Goal: Information Seeking & Learning: Learn about a topic

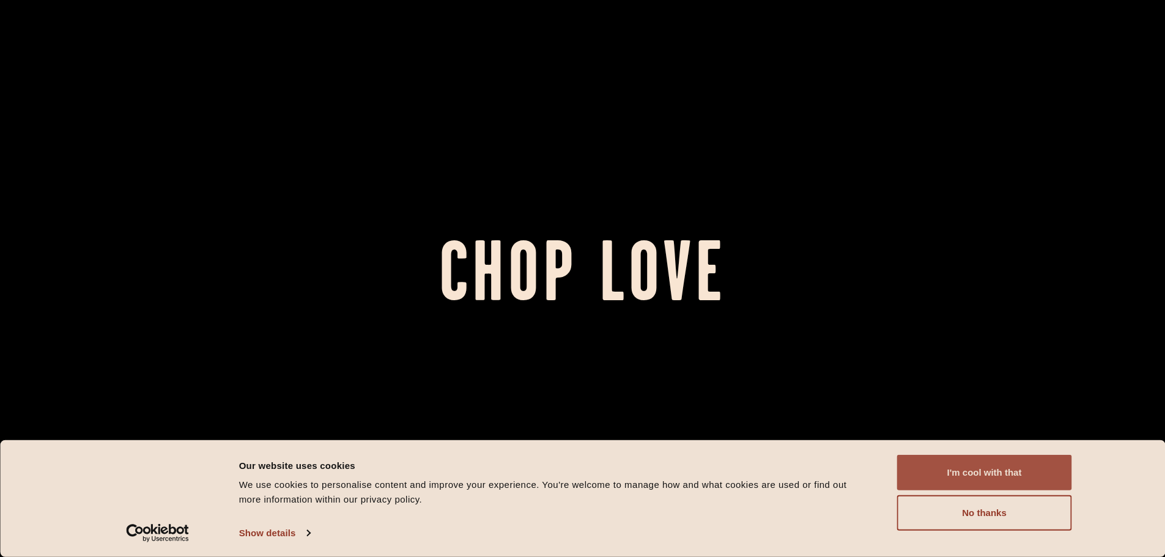
click at [973, 469] on button "I'm cool with that" at bounding box center [984, 472] width 175 height 35
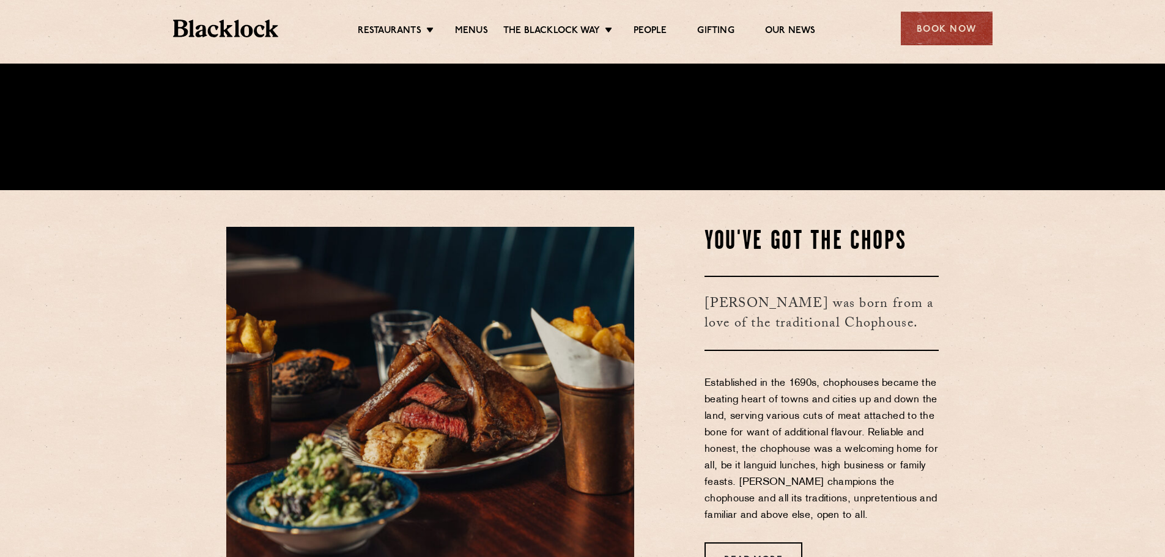
scroll to position [673, 0]
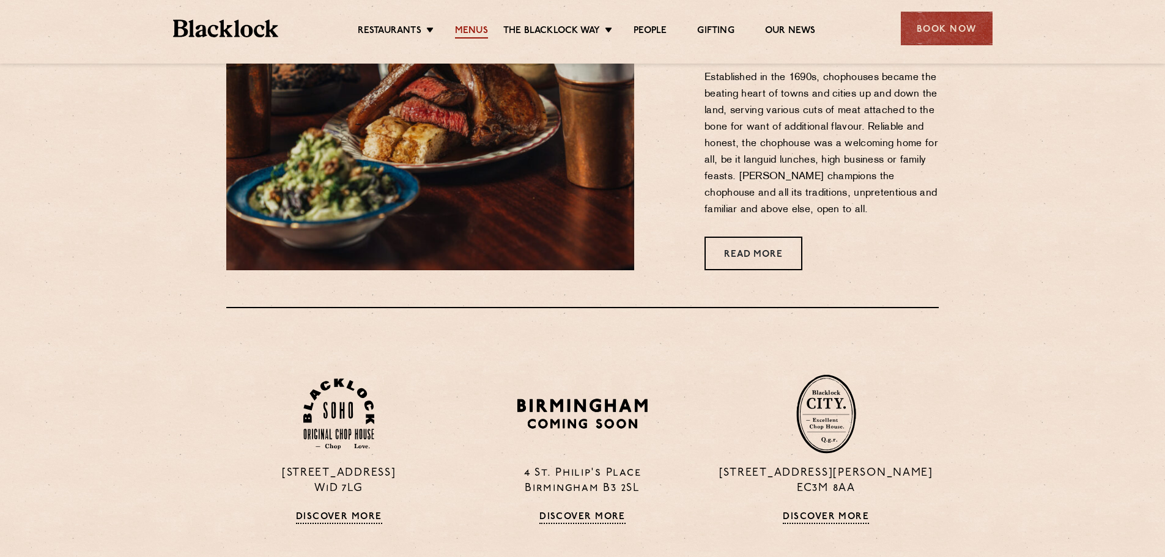
click at [480, 33] on link "Menus" at bounding box center [471, 31] width 33 height 13
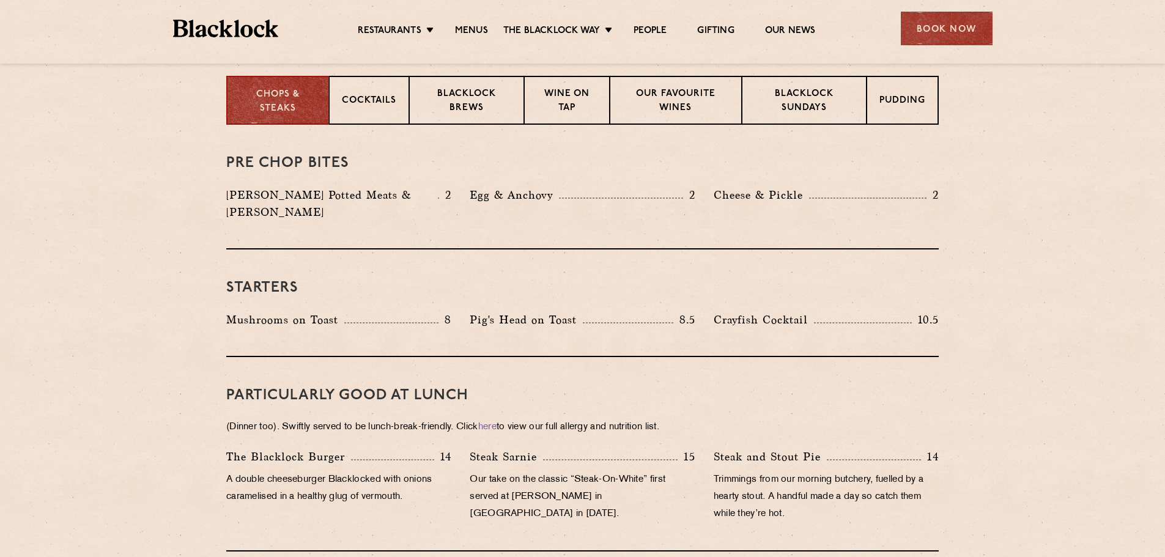
scroll to position [489, 0]
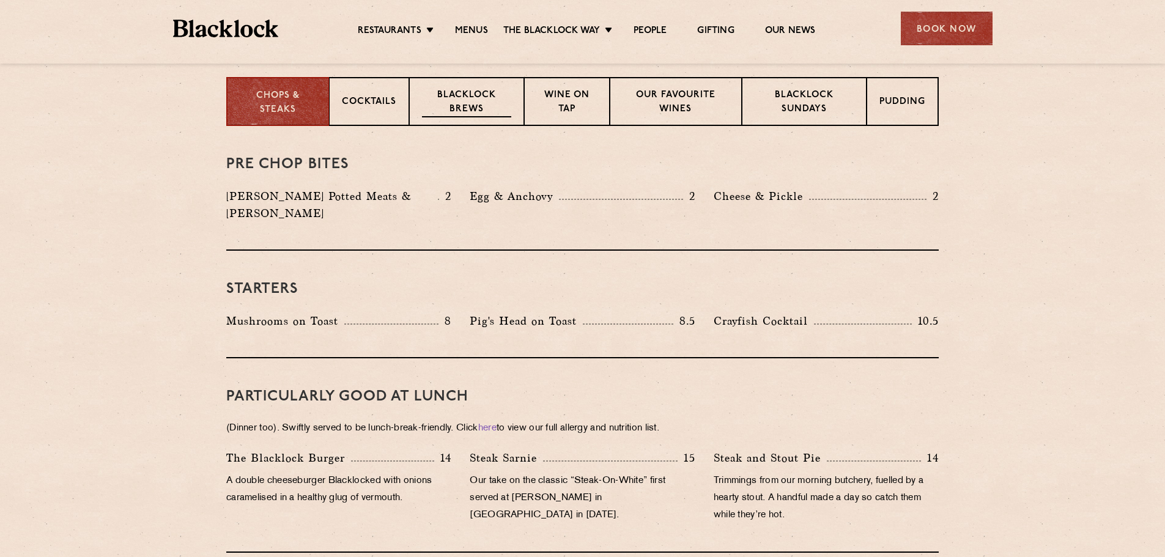
click at [452, 95] on p "Blacklock Brews" at bounding box center [466, 103] width 89 height 29
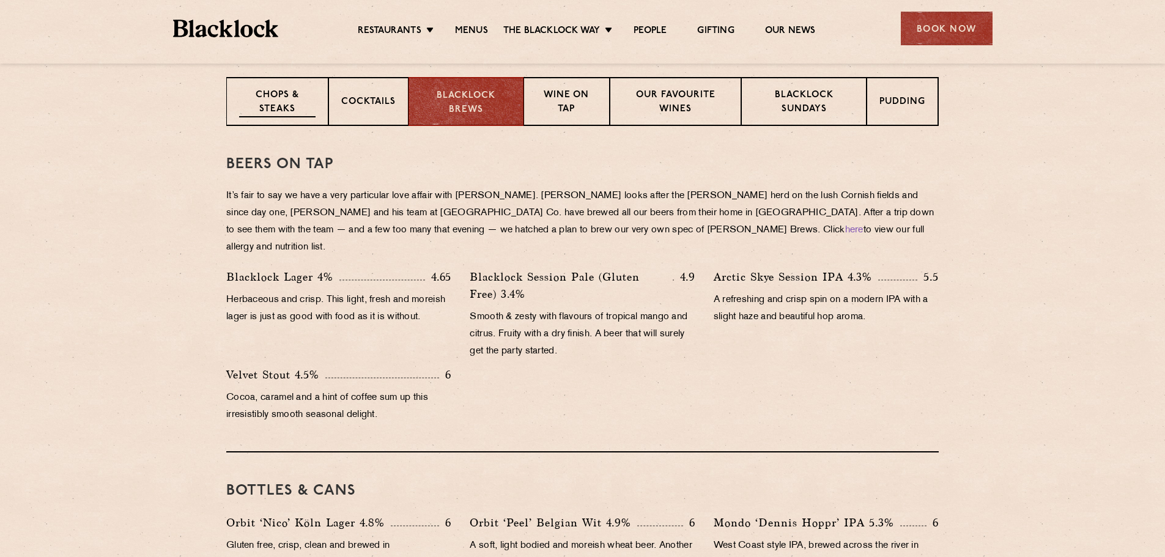
click at [261, 113] on p "Chops & Steaks" at bounding box center [277, 103] width 76 height 29
